Goal: Task Accomplishment & Management: Manage account settings

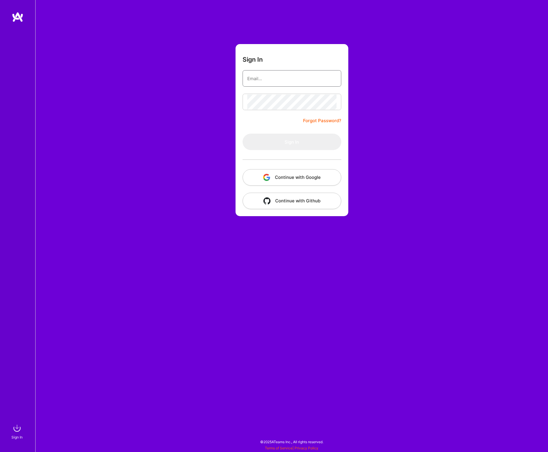
click at [274, 80] on input "email" at bounding box center [291, 78] width 89 height 15
click at [0, 449] on com-1password-button at bounding box center [0, 449] width 0 height 0
click at [281, 73] on input "email" at bounding box center [291, 78] width 89 height 15
paste input "[DOMAIN_NAME][EMAIL_ADDRESS][DOMAIN_NAME]"
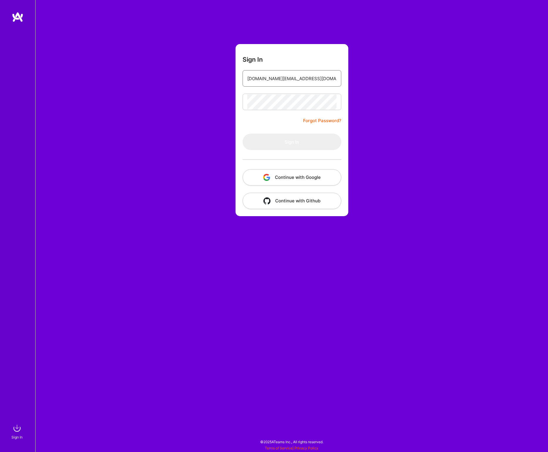
type input "[DOMAIN_NAME][EMAIL_ADDRESS][DOMAIN_NAME]"
click at [295, 141] on button "Sign In" at bounding box center [292, 142] width 99 height 16
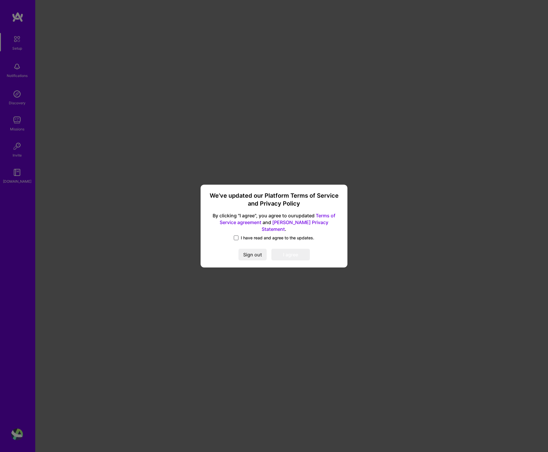
click at [237, 236] on span at bounding box center [236, 238] width 5 height 5
click at [0, 0] on input "I have read and agree to the updates." at bounding box center [0, 0] width 0 height 0
click at [287, 250] on button "I agree" at bounding box center [290, 255] width 38 height 12
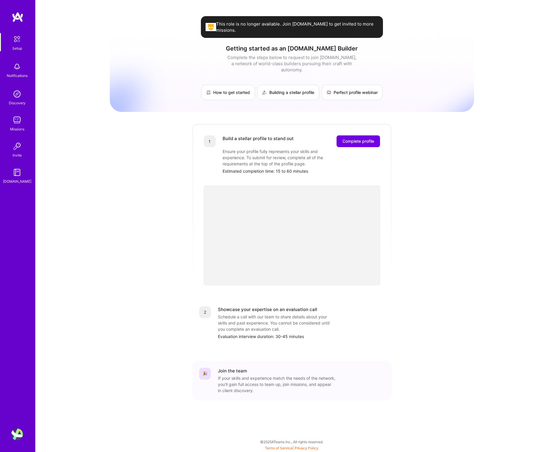
click at [19, 39] on img at bounding box center [17, 39] width 12 height 12
